Goal: Navigation & Orientation: Find specific page/section

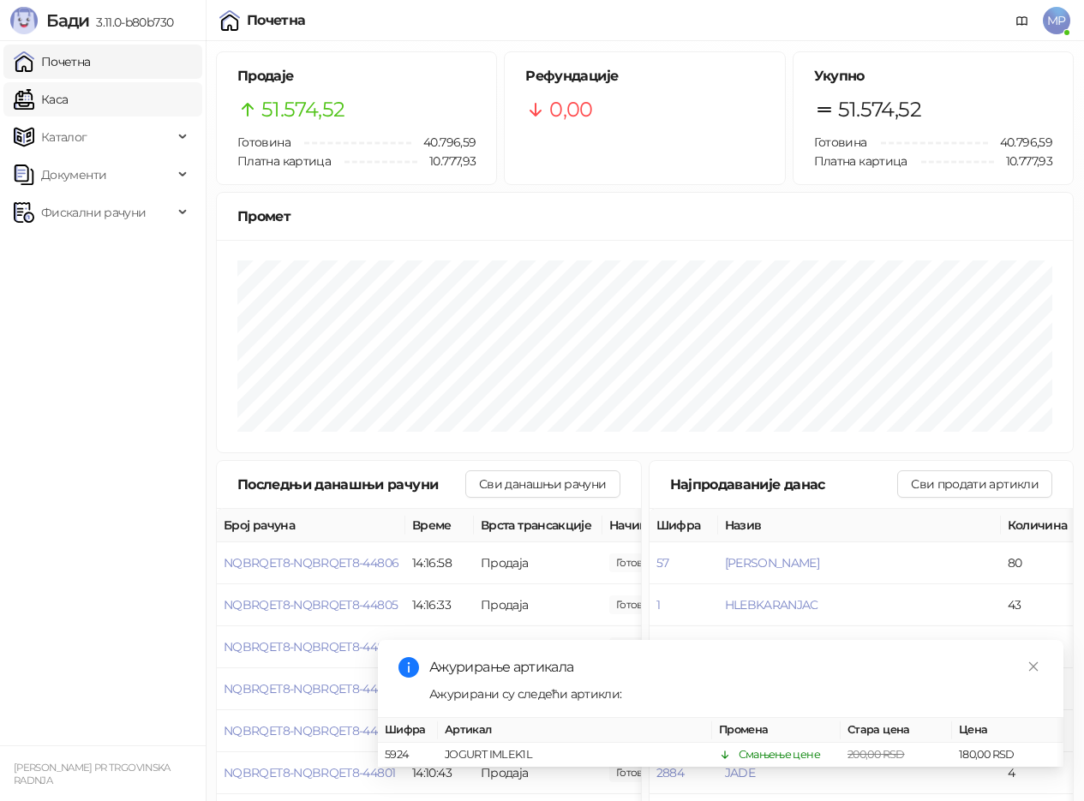
click at [68, 107] on link "Каса" at bounding box center [41, 99] width 54 height 34
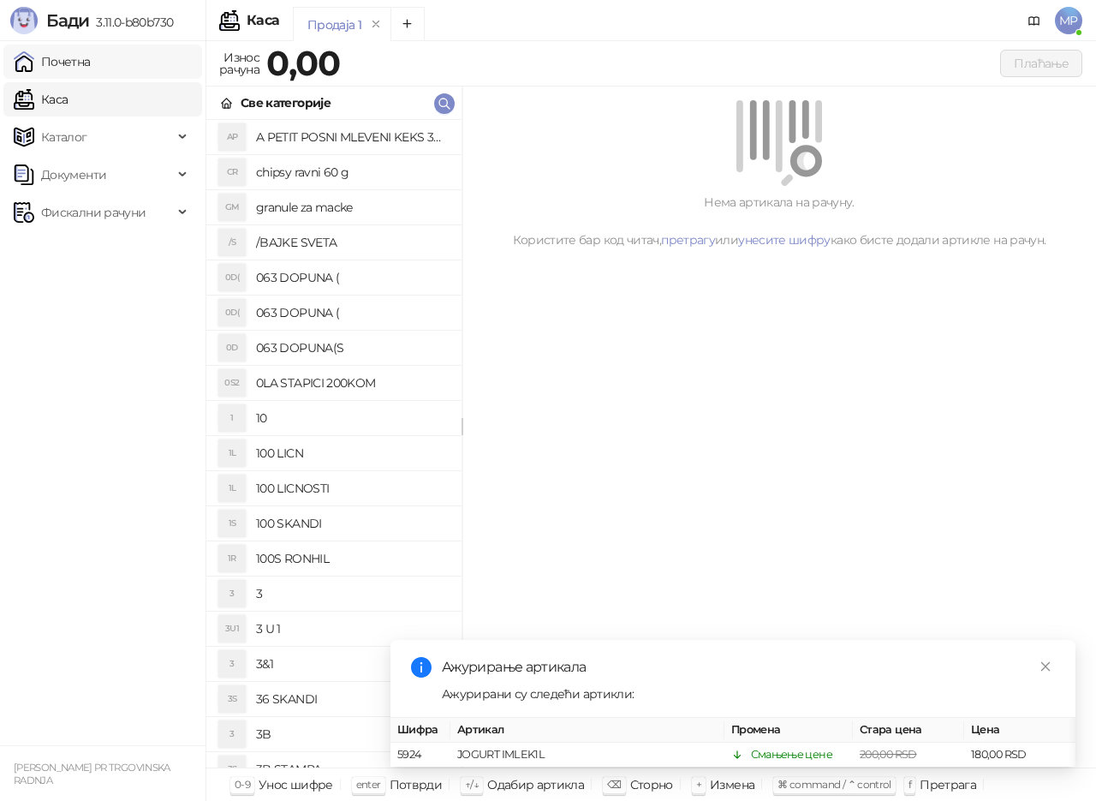
click at [91, 64] on link "Почетна" at bounding box center [52, 62] width 77 height 34
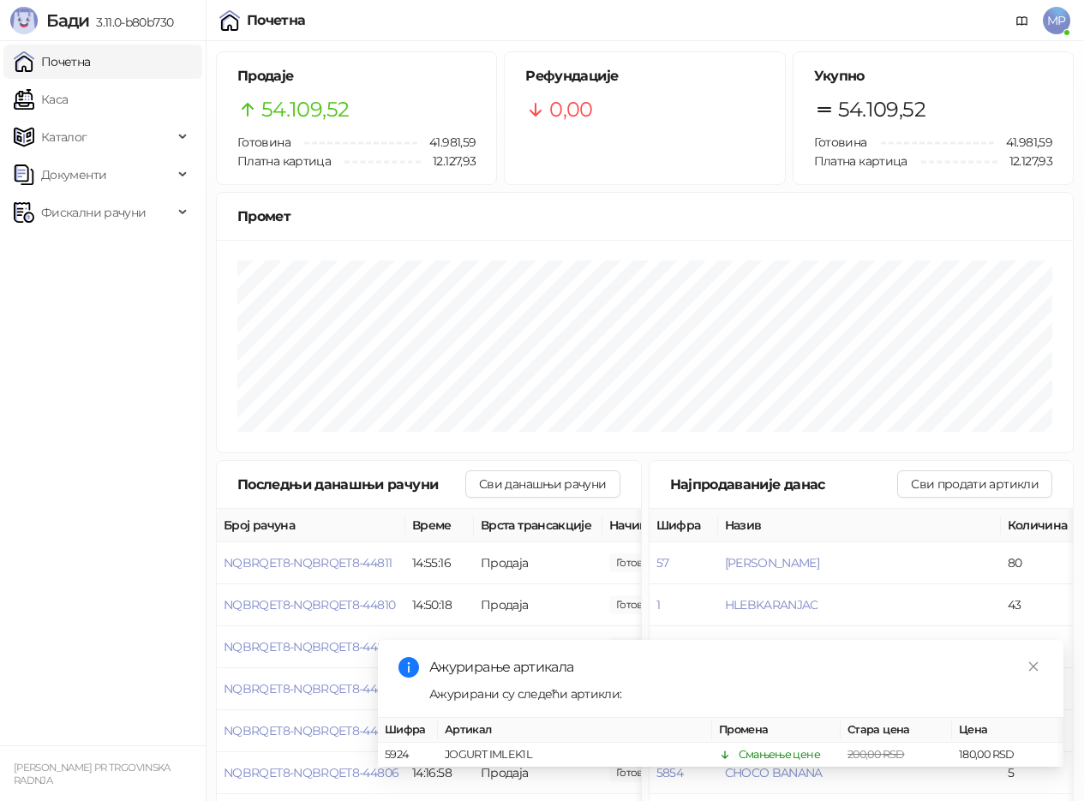
drag, startPoint x: 154, startPoint y: 761, endPoint x: 163, endPoint y: 777, distance: 17.6
click at [161, 770] on div "[PERSON_NAME] PR TRGOVINSKA RADNJA" at bounding box center [102, 773] width 185 height 25
drag, startPoint x: 142, startPoint y: 108, endPoint x: 124, endPoint y: 60, distance: 51.2
click at [68, 105] on link "Каса" at bounding box center [41, 99] width 54 height 34
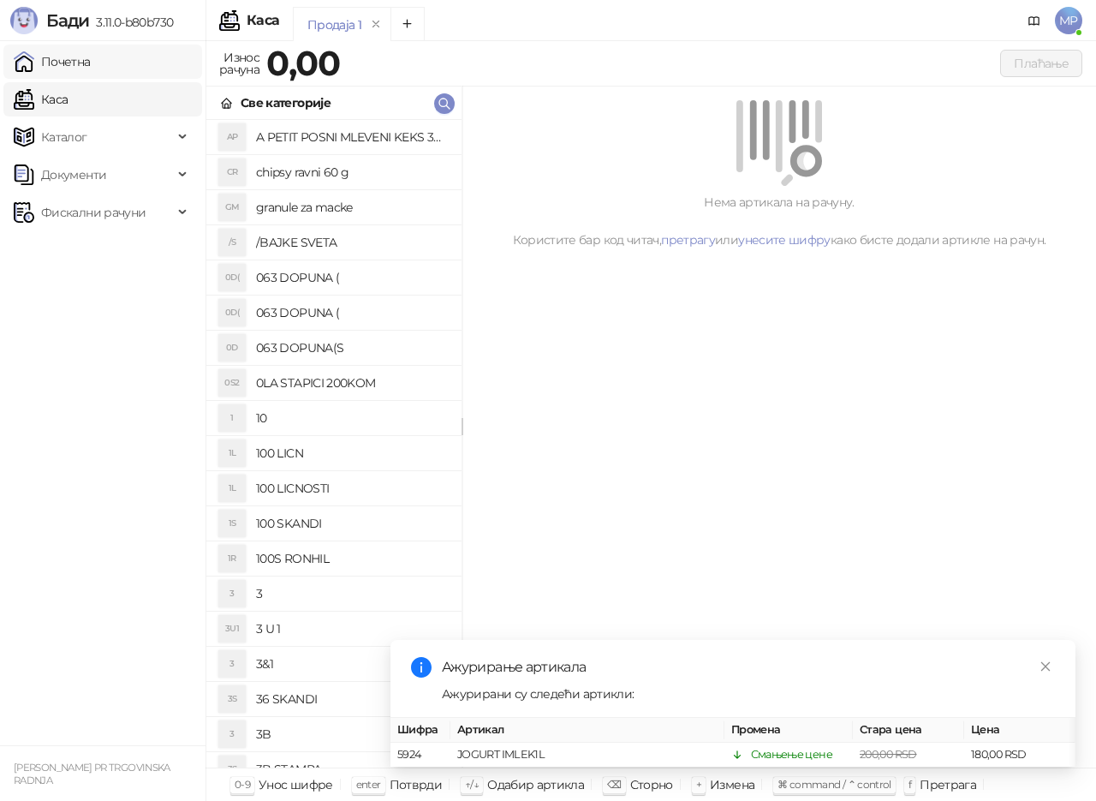
click at [91, 59] on link "Почетна" at bounding box center [52, 62] width 77 height 34
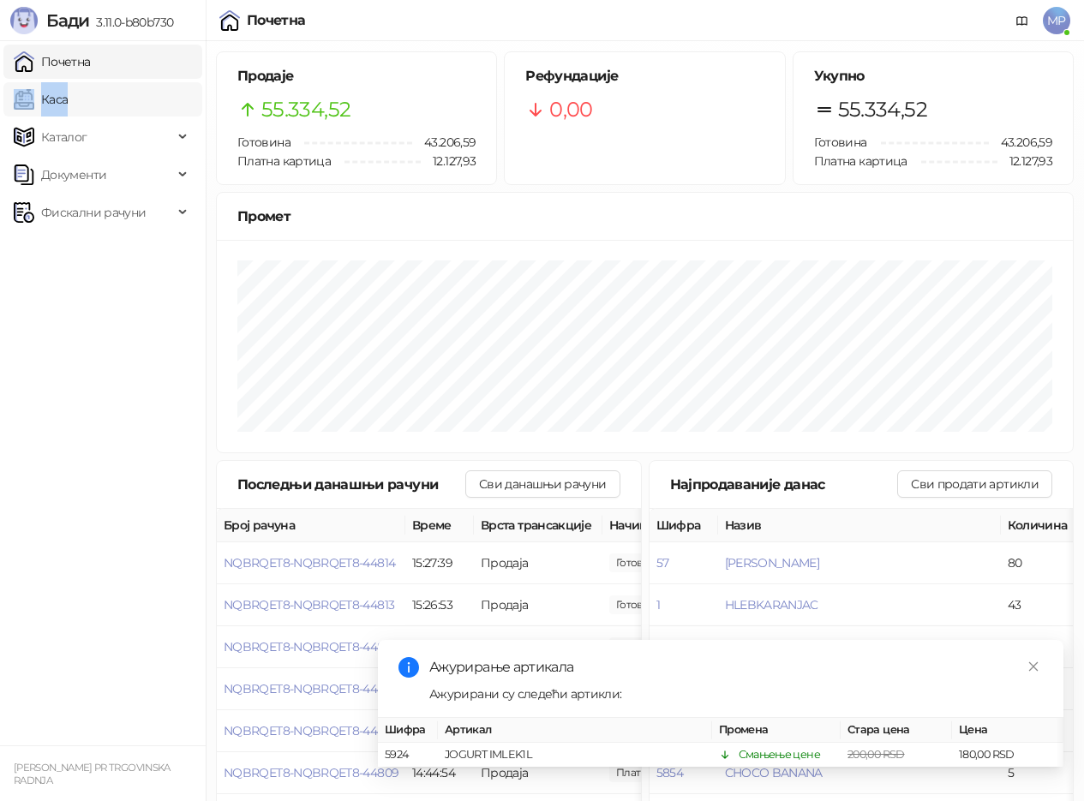
click at [99, 81] on ul "Почетна [PERSON_NAME] Документи Фискални рачуни" at bounding box center [103, 393] width 206 height 704
click at [68, 97] on link "Каса" at bounding box center [41, 99] width 54 height 34
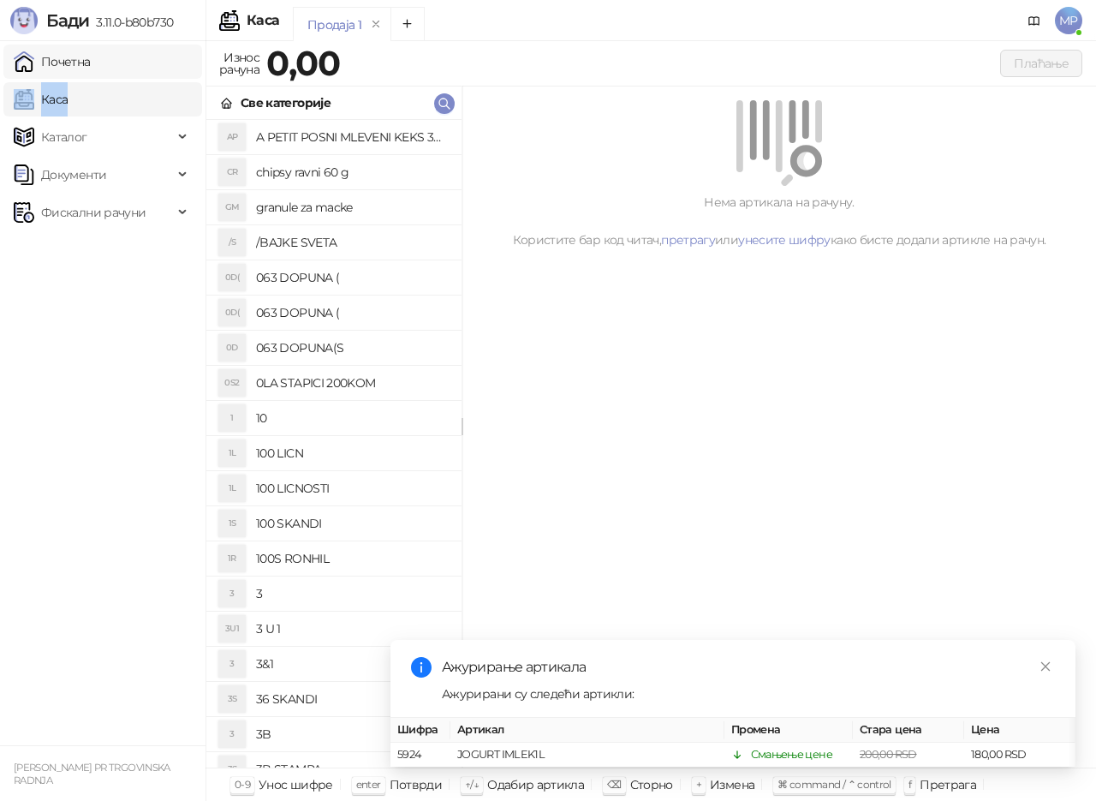
click at [91, 60] on link "Почетна" at bounding box center [52, 62] width 77 height 34
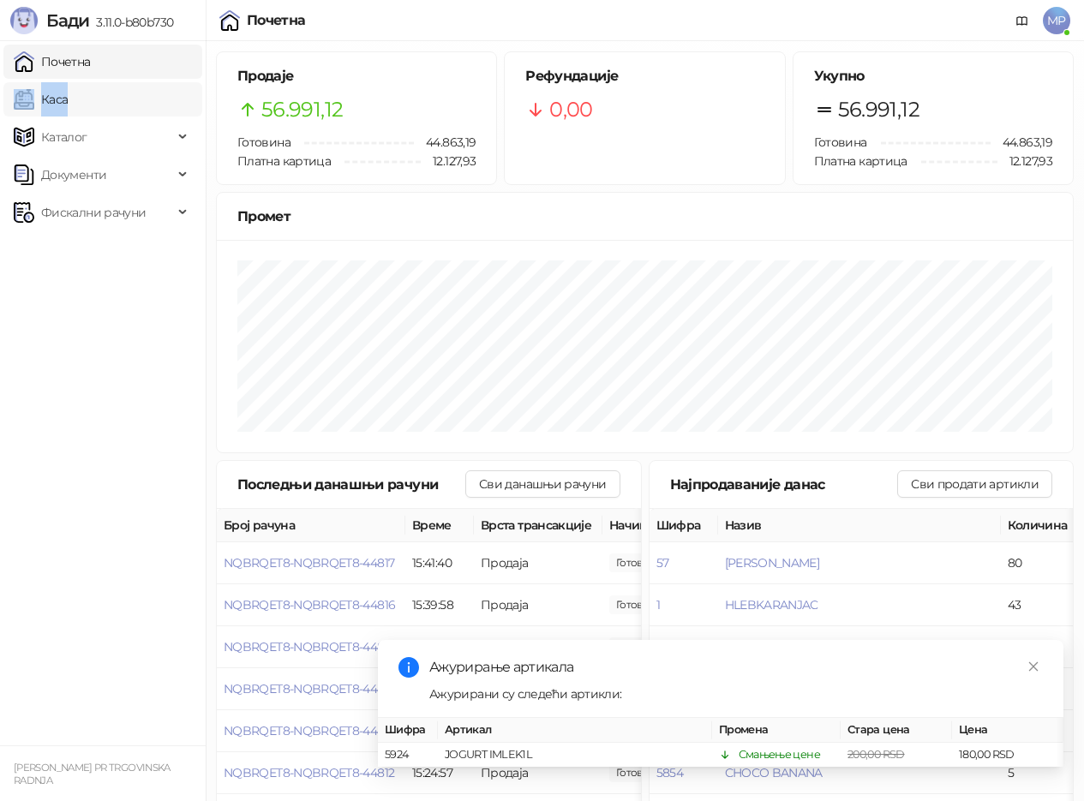
click at [68, 96] on link "Каса" at bounding box center [41, 99] width 54 height 34
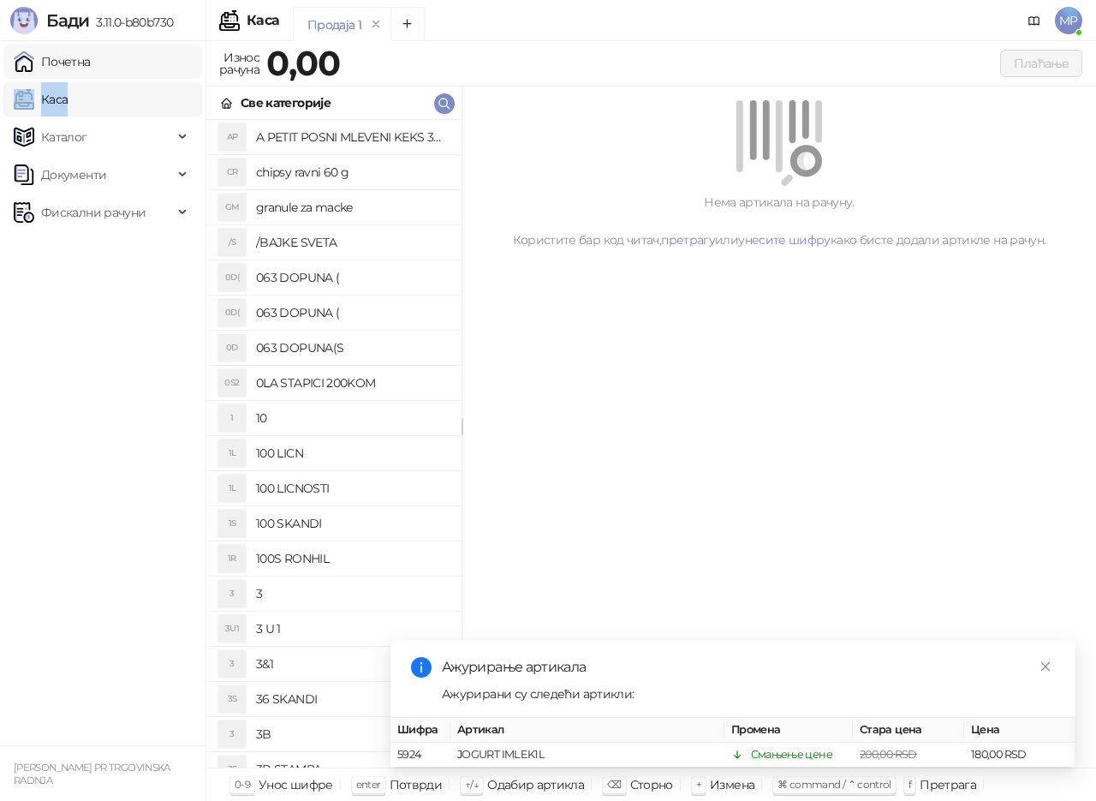
click at [91, 54] on link "Почетна" at bounding box center [52, 62] width 77 height 34
